Goal: Task Accomplishment & Management: Manage account settings

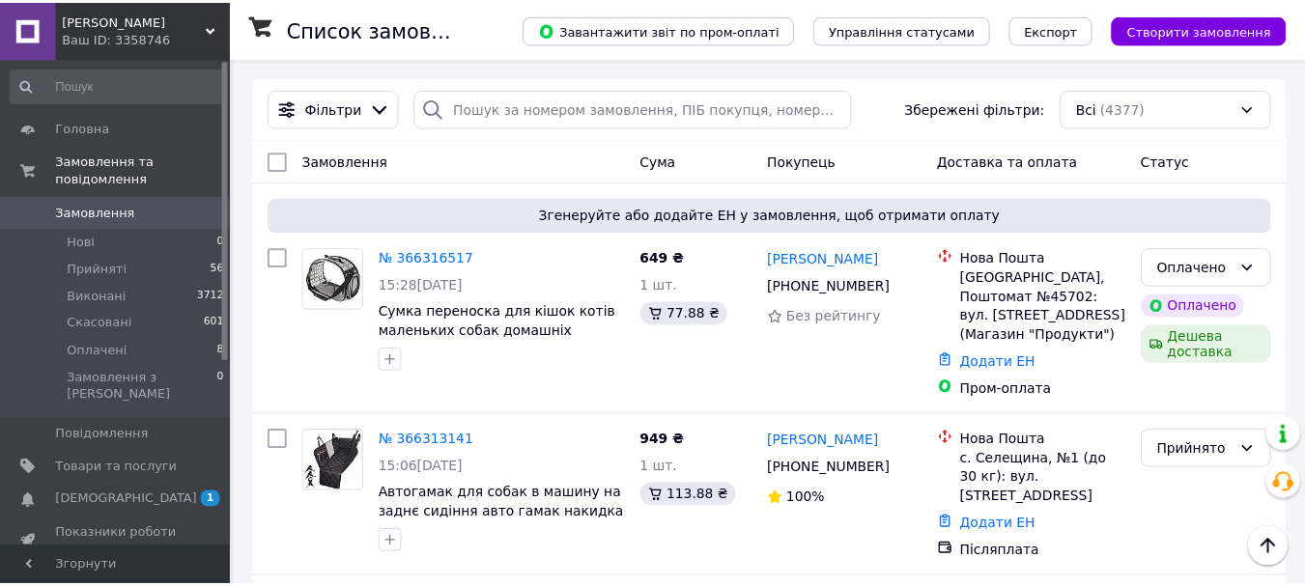
scroll to position [606, 0]
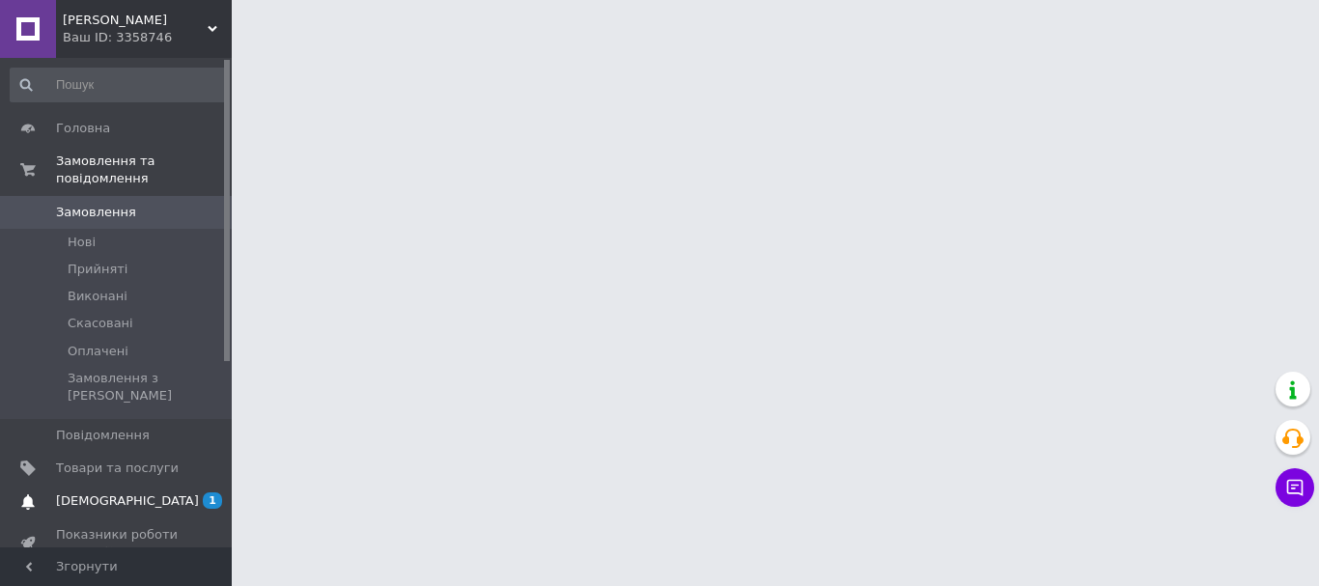
click at [86, 492] on span "[DEMOGRAPHIC_DATA]" at bounding box center [127, 500] width 143 height 17
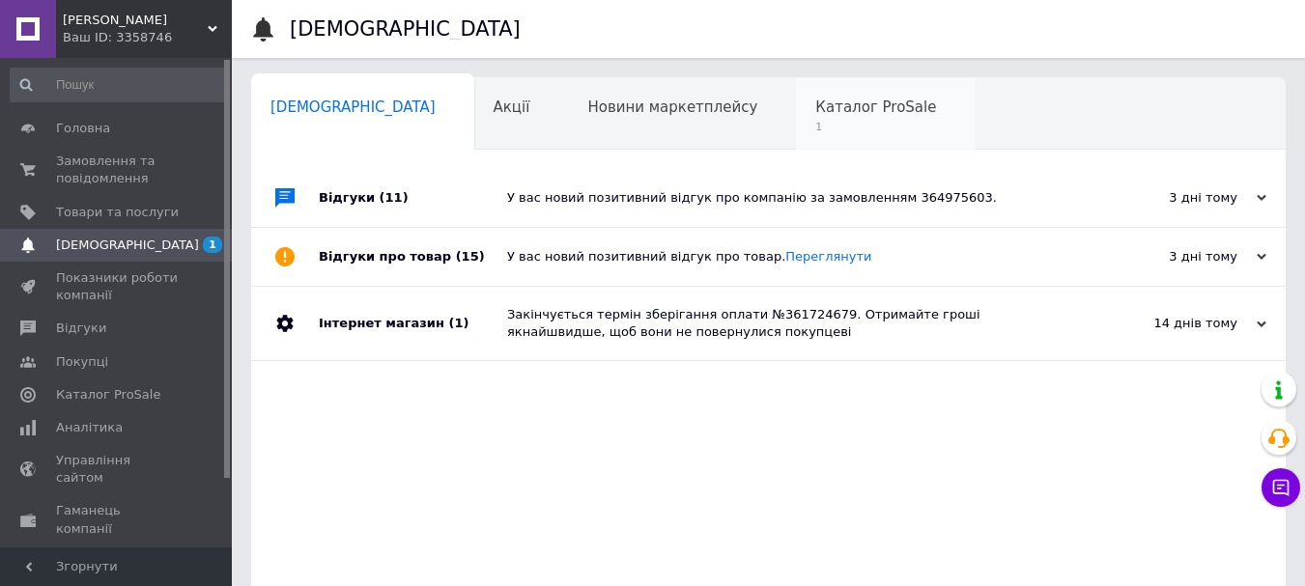
click at [815, 111] on span "Каталог ProSale" at bounding box center [875, 106] width 121 height 17
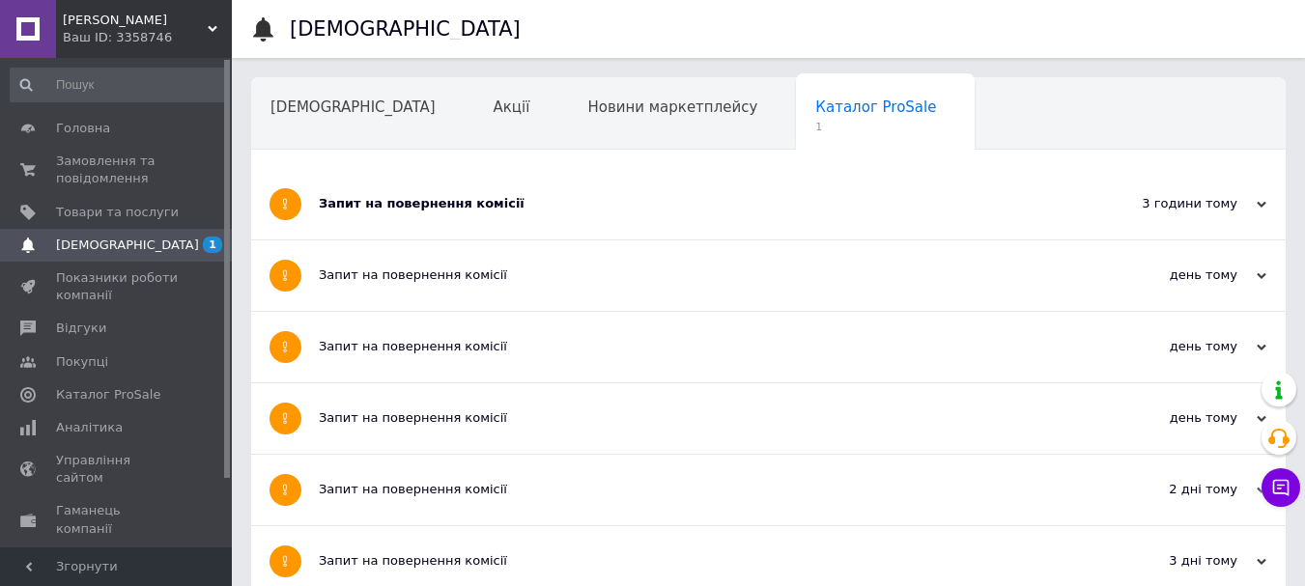
click at [516, 211] on div "Запит на повернення комісії" at bounding box center [696, 203] width 754 height 17
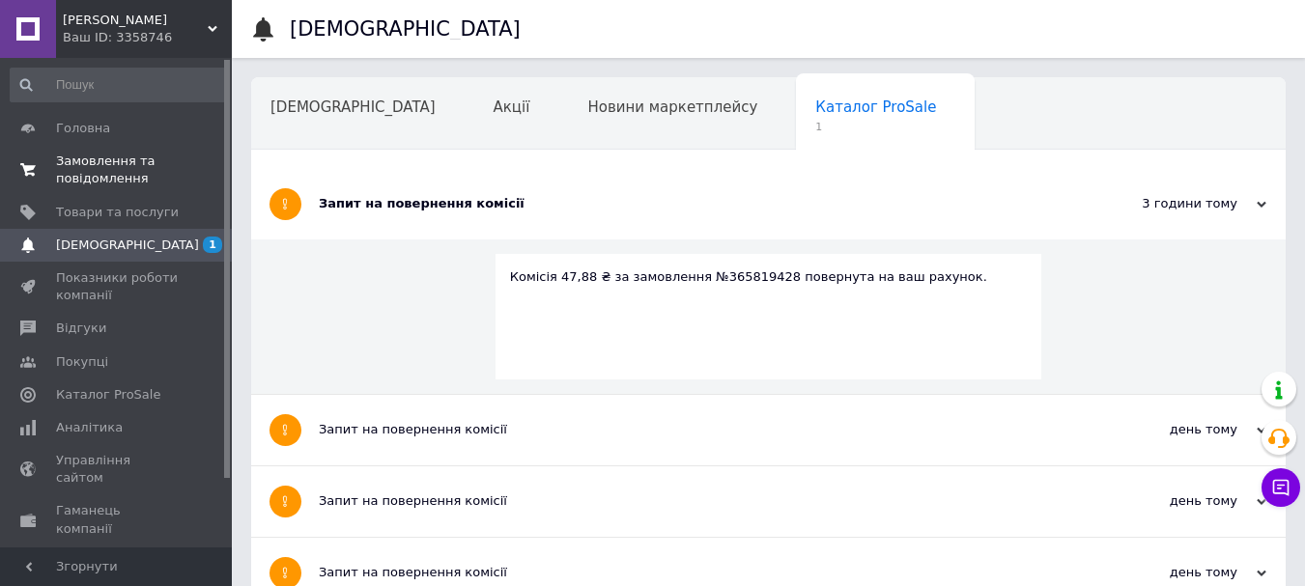
click at [86, 158] on span "Замовлення та повідомлення" at bounding box center [117, 170] width 123 height 35
